Goal: Find specific page/section: Find specific page/section

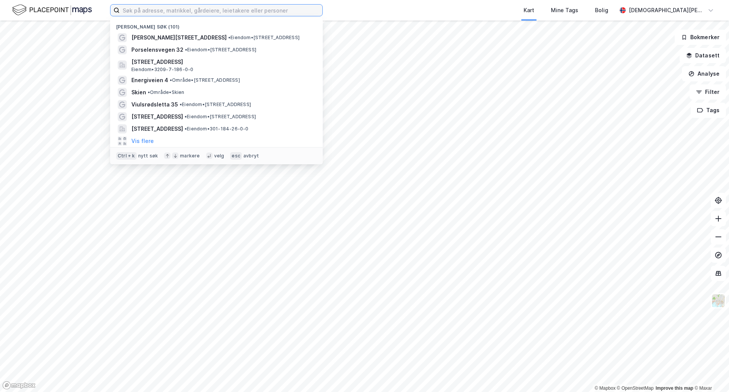
click at [172, 11] on input at bounding box center [221, 10] width 203 height 11
paste input "[STREET_ADDRESS]"
type input "[STREET_ADDRESS]"
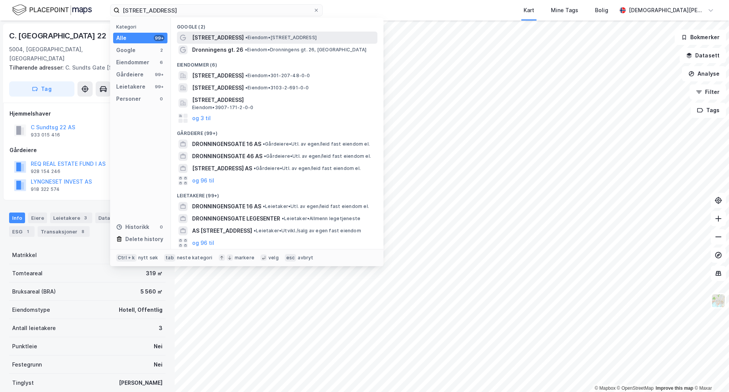
click at [232, 36] on span "[STREET_ADDRESS]" at bounding box center [218, 37] width 52 height 9
